Goal: Information Seeking & Learning: Learn about a topic

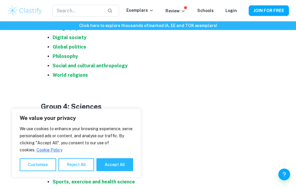
scroll to position [479, 0]
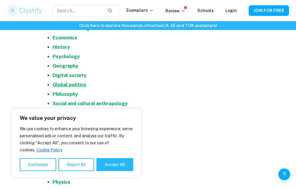
click at [65, 86] on strong "Global politics" at bounding box center [69, 85] width 33 height 6
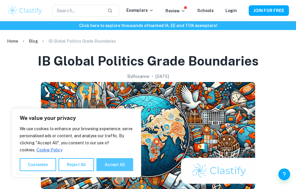
click at [110, 169] on button "Accept All" at bounding box center [114, 164] width 37 height 13
checkbox input "true"
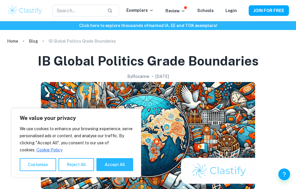
checkbox input "true"
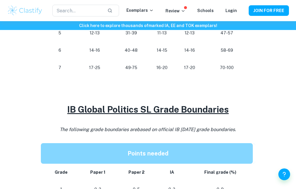
scroll to position [210, 0]
